Goal: Answer question/provide support: Share knowledge or assist other users

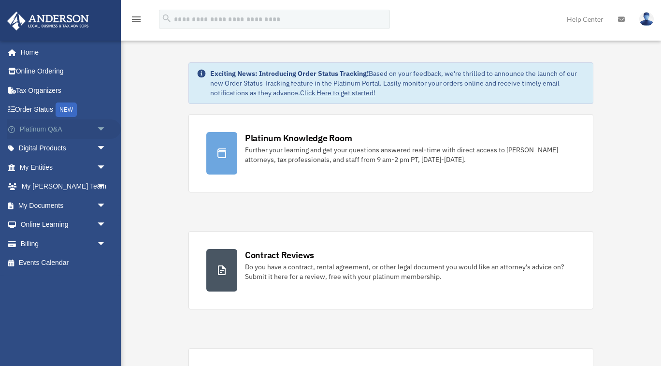
click at [57, 129] on link "Platinum Q&A arrow_drop_down" at bounding box center [64, 128] width 114 height 19
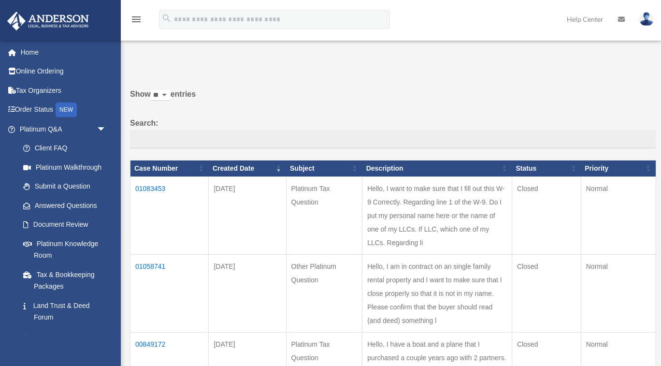
click at [144, 186] on td "01083453" at bounding box center [169, 215] width 78 height 78
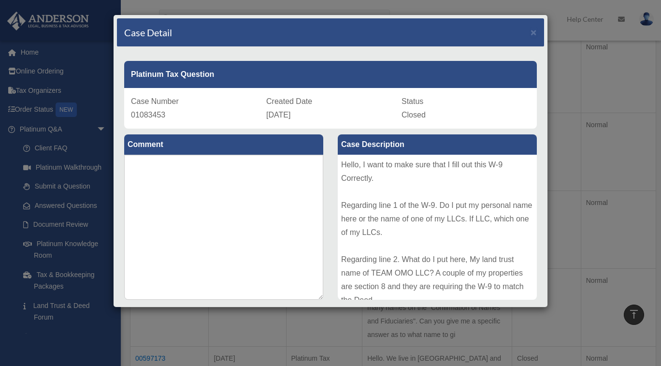
scroll to position [367, 0]
drag, startPoint x: 166, startPoint y: 114, endPoint x: 131, endPoint y: 113, distance: 34.3
click at [131, 113] on div "Case Number 01083453" at bounding box center [195, 108] width 128 height 27
copy span "01083453"
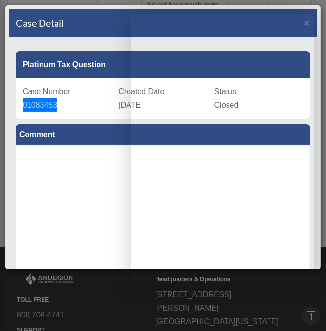
scroll to position [1399, 0]
